Goal: Contribute content: Contribute content

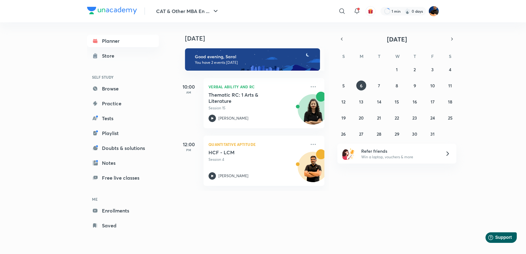
click at [304, 214] on div "Today Today Good evening, Saral You have 2 events today 10:00 AM Verbal Ability…" at bounding box center [307, 133] width 263 height 222
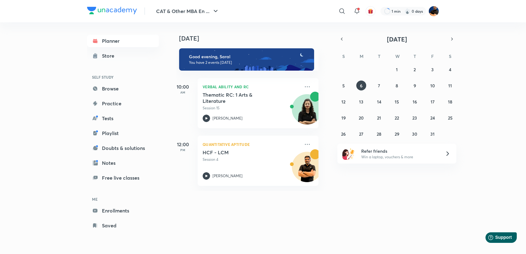
click at [175, 195] on div "Planner Store SELF STUDY Browse Practice Tests Playlist Doubts & solutions Note…" at bounding box center [263, 133] width 352 height 222
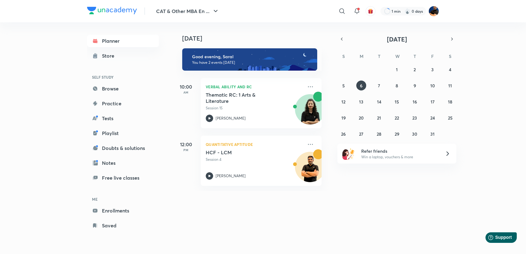
scroll to position [0, 0]
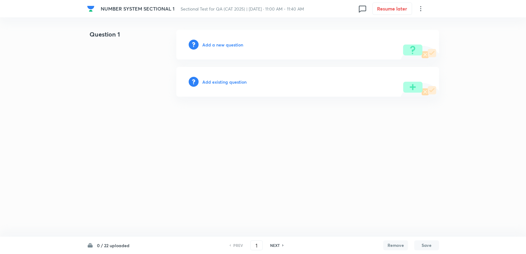
click at [228, 42] on h6 "Add a new question" at bounding box center [222, 45] width 41 height 7
click at [228, 42] on h6 "Choose a question type" at bounding box center [226, 45] width 48 height 7
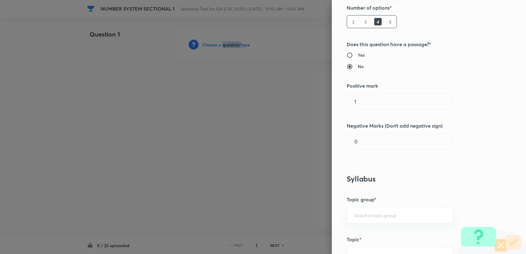
scroll to position [69, 0]
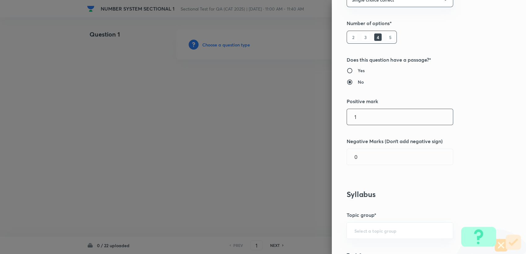
click at [357, 120] on input "1" at bounding box center [400, 117] width 106 height 16
type input "3"
click at [336, 170] on div "Question settings Question type* Single choice correct Number of options* 2 3 4…" at bounding box center [429, 127] width 194 height 254
click at [356, 159] on input "0" at bounding box center [400, 157] width 106 height 16
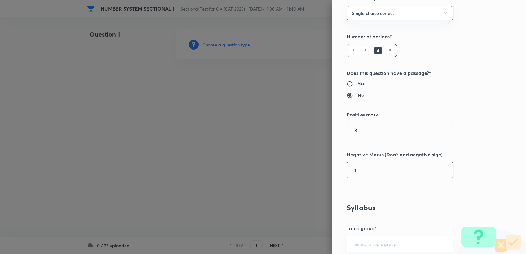
scroll to position [0, 0]
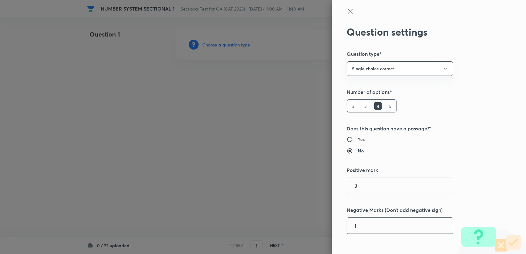
type input "1"
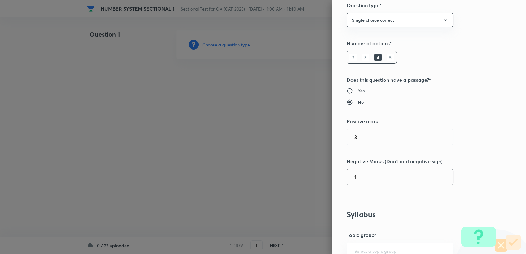
scroll to position [138, 0]
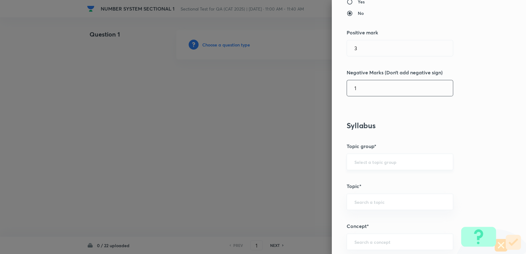
click at [377, 166] on div "​" at bounding box center [400, 162] width 107 height 16
click at [376, 163] on input "text" at bounding box center [399, 162] width 91 height 6
click at [369, 177] on li "Quantitative Aptitude" at bounding box center [395, 178] width 106 height 11
type input "Quantitative Aptitude"
drag, startPoint x: 362, startPoint y: 194, endPoint x: 360, endPoint y: 199, distance: 5.6
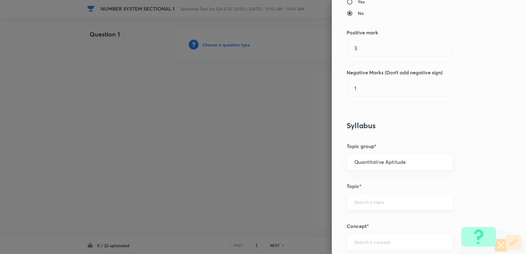
click at [362, 195] on div "​" at bounding box center [400, 202] width 107 height 16
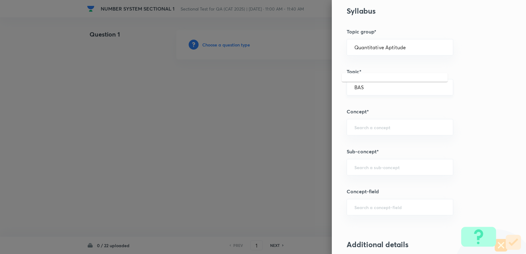
scroll to position [275, 0]
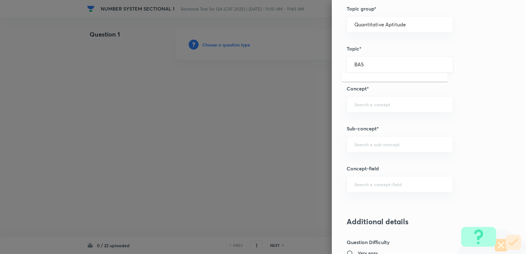
click at [365, 61] on input "BAS" at bounding box center [399, 64] width 91 height 6
click at [379, 78] on li "Basic Maths" at bounding box center [395, 81] width 106 height 11
type input "Basic Maths"
click at [359, 108] on div "​" at bounding box center [400, 104] width 107 height 16
click at [357, 125] on li "Number Systems" at bounding box center [395, 121] width 106 height 11
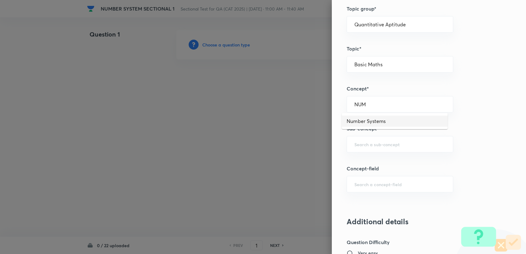
type input "Number Systems"
click at [357, 140] on div "​" at bounding box center [400, 144] width 107 height 16
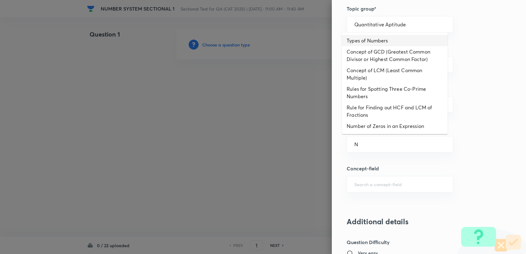
click at [390, 38] on li "Types of Numbers" at bounding box center [395, 40] width 106 height 11
type input "Types of Numbers"
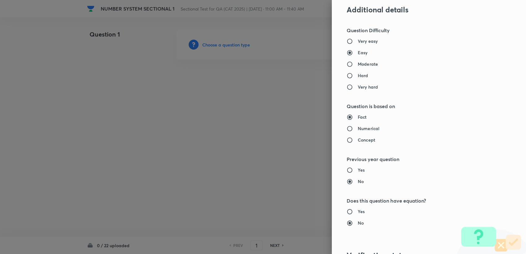
scroll to position [486, 0]
click at [352, 66] on input "Moderate" at bounding box center [352, 65] width 11 height 6
radio input "true"
radio input "false"
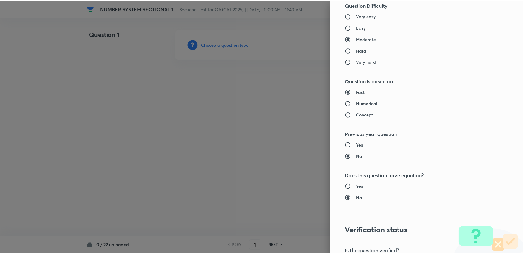
scroll to position [590, 0]
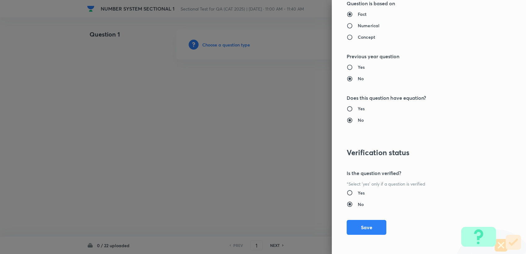
drag, startPoint x: 348, startPoint y: 196, endPoint x: 355, endPoint y: 193, distance: 7.8
click at [348, 196] on div "Yes No" at bounding box center [419, 199] width 144 height 18
click at [358, 192] on h6 "Yes" at bounding box center [361, 193] width 7 height 7
click at [358, 192] on input "Yes" at bounding box center [352, 193] width 11 height 6
radio input "true"
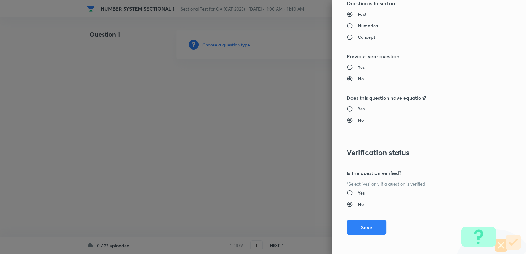
radio input "false"
click at [359, 218] on div "Question settings Question type* Single choice correct Number of options* 2 3 4…" at bounding box center [429, 127] width 194 height 254
click at [359, 226] on button "Save" at bounding box center [367, 226] width 40 height 15
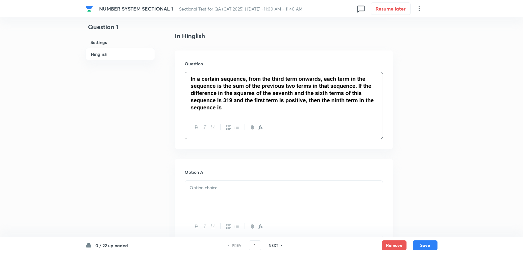
scroll to position [172, 0]
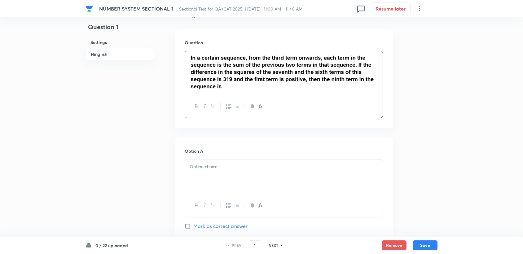
click at [210, 163] on p at bounding box center [284, 166] width 188 height 7
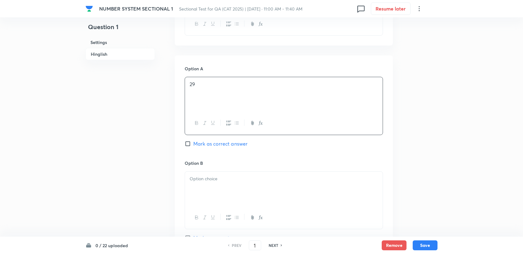
scroll to position [275, 0]
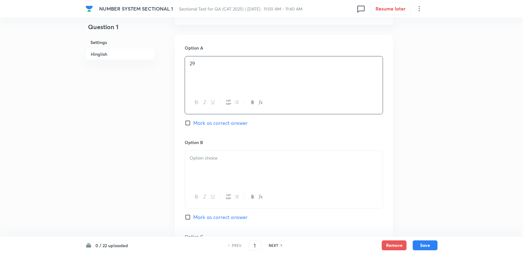
click at [208, 174] on div at bounding box center [284, 168] width 198 height 35
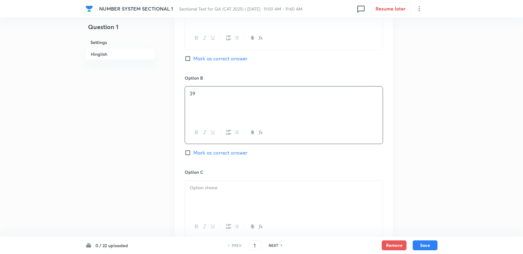
scroll to position [344, 0]
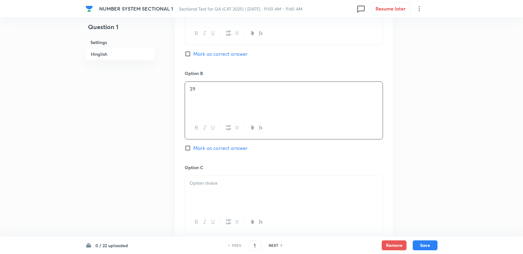
click at [209, 182] on p at bounding box center [284, 183] width 188 height 7
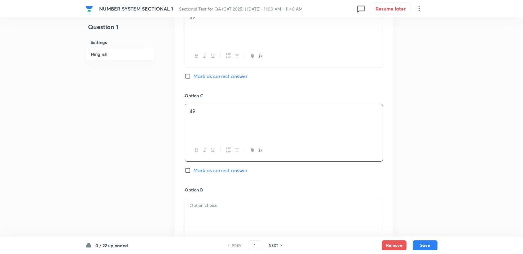
scroll to position [447, 0]
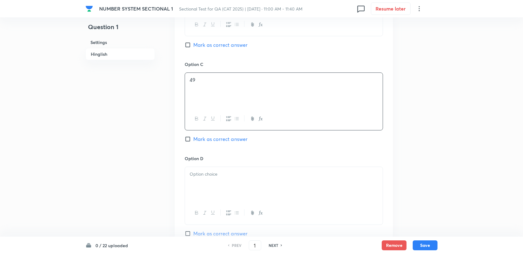
click at [208, 180] on div at bounding box center [284, 184] width 198 height 35
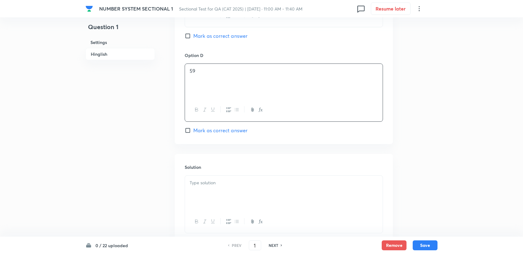
click at [211, 197] on div at bounding box center [284, 193] width 198 height 35
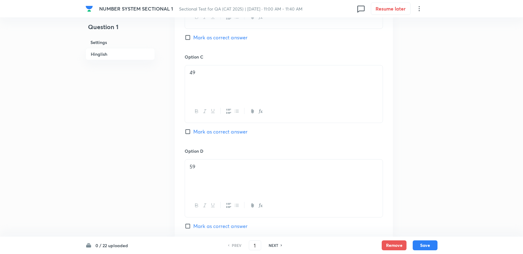
scroll to position [426, 0]
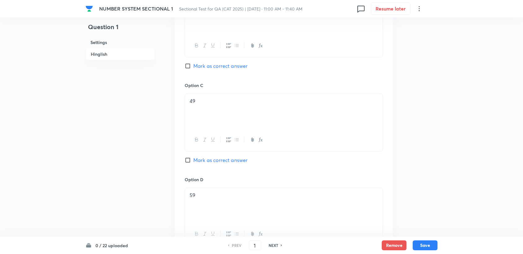
click at [211, 162] on span "Mark as correct answer" at bounding box center [220, 159] width 54 height 7
click at [193, 162] on input "Mark as correct answer" at bounding box center [189, 160] width 9 height 6
checkbox input "true"
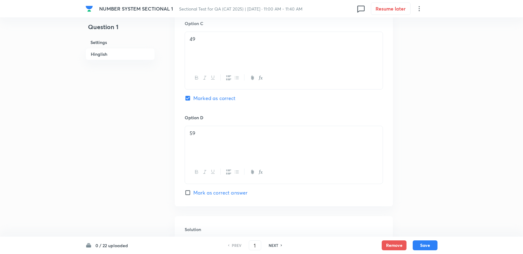
scroll to position [495, 0]
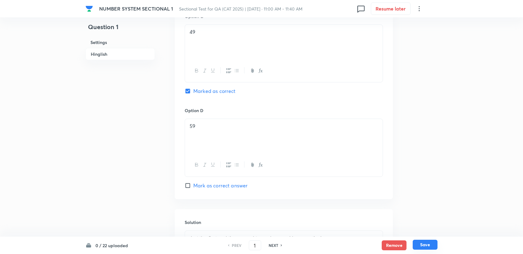
click at [422, 246] on button "Save" at bounding box center [425, 245] width 25 height 10
type input "2"
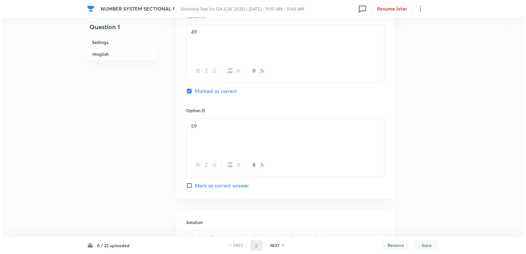
scroll to position [0, 0]
